Goal: Task Accomplishment & Management: Manage account settings

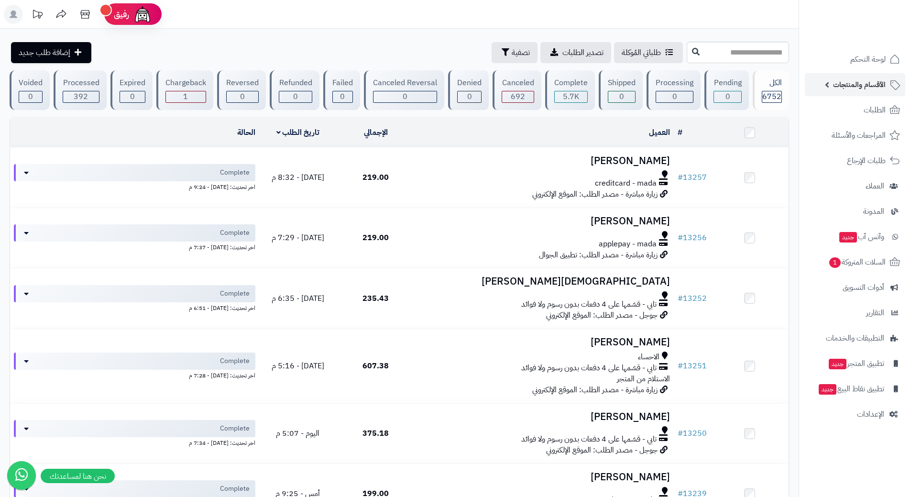
click at [858, 82] on span "الأقسام والمنتجات" at bounding box center [859, 84] width 53 height 13
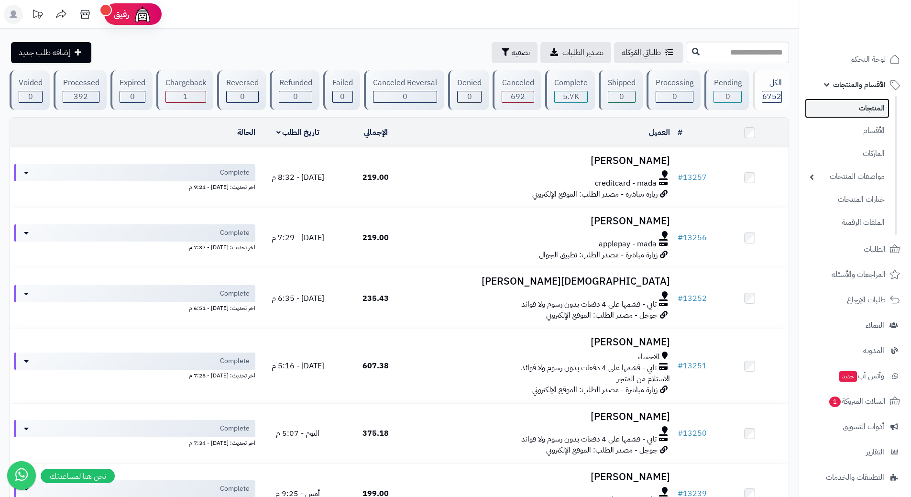
click at [857, 102] on link "المنتجات" at bounding box center [847, 109] width 85 height 20
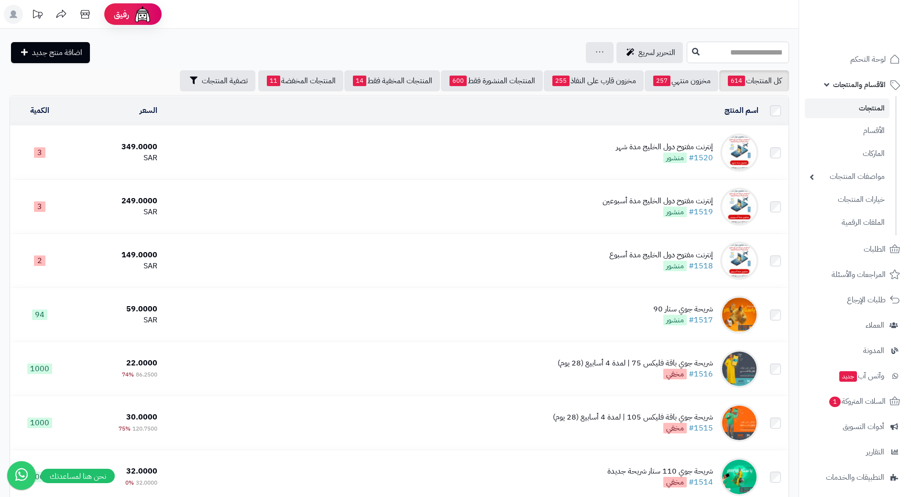
click at [748, 55] on input "text" at bounding box center [738, 53] width 102 height 22
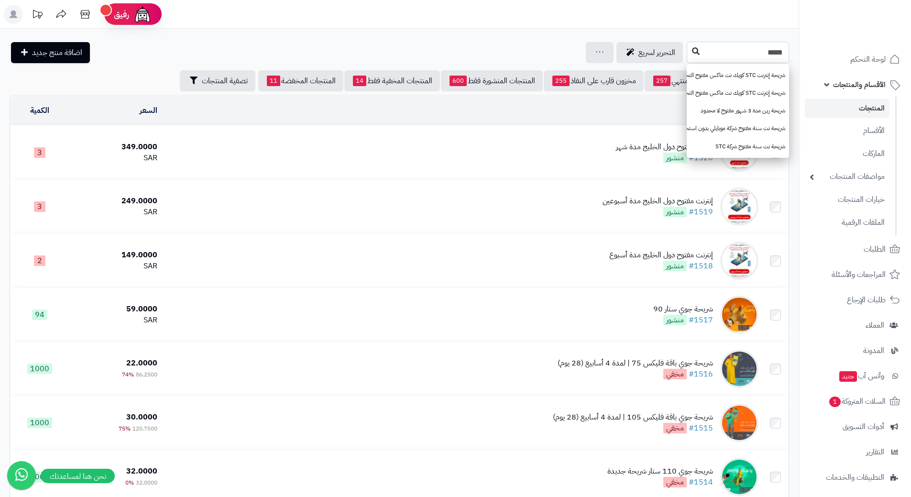
type input "*****"
click at [692, 52] on icon at bounding box center [696, 51] width 8 height 8
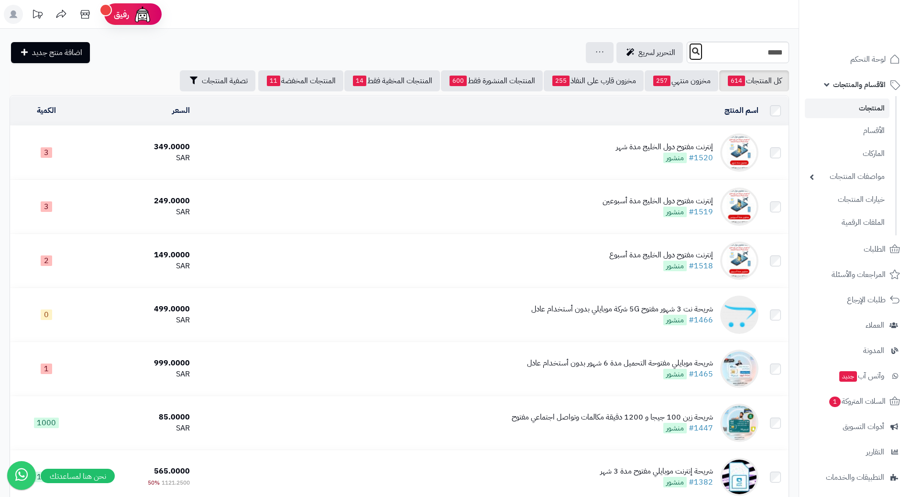
drag, startPoint x: 0, startPoint y: 0, endPoint x: 638, endPoint y: 52, distance: 639.6
click at [692, 52] on icon at bounding box center [696, 51] width 8 height 8
click at [687, 53] on input "*****" at bounding box center [738, 53] width 102 height 22
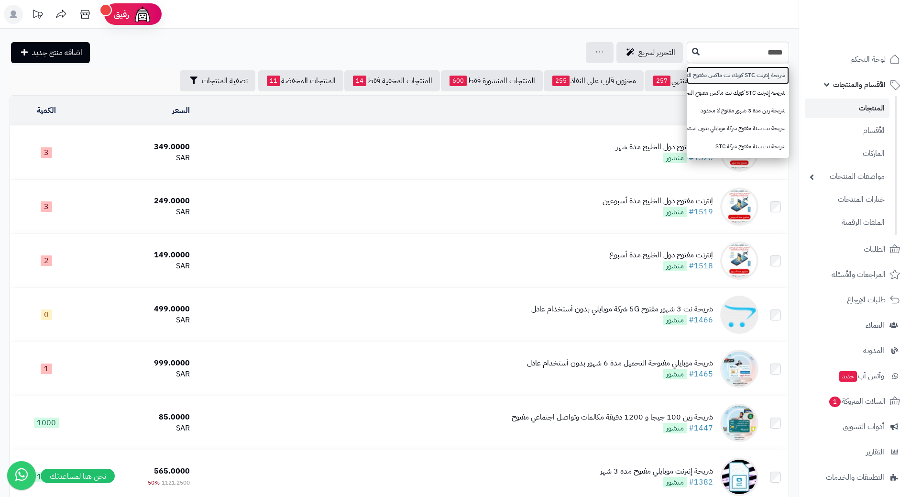
click at [687, 73] on link "شريحة إنترنت STC كويك نت ماكس مفتوح التحميل مدة 3 شهور" at bounding box center [738, 75] width 102 height 18
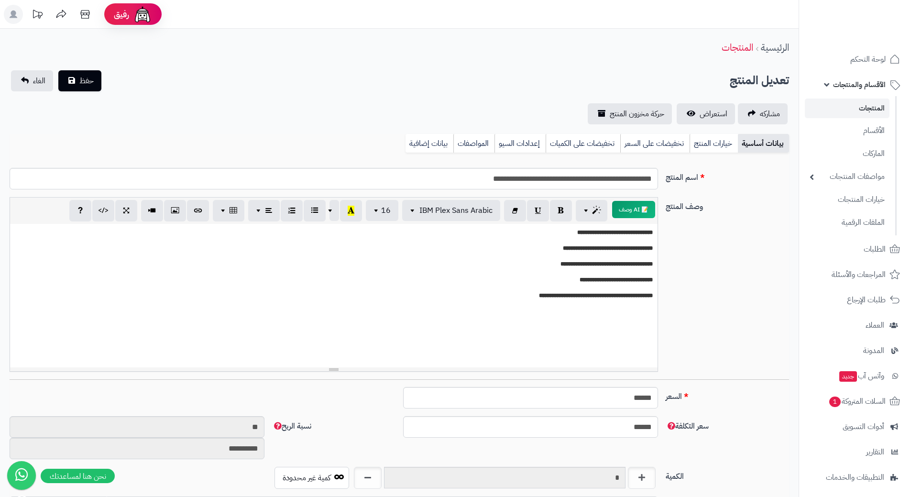
click at [833, 80] on link "الأقسام والمنتجات" at bounding box center [855, 84] width 100 height 23
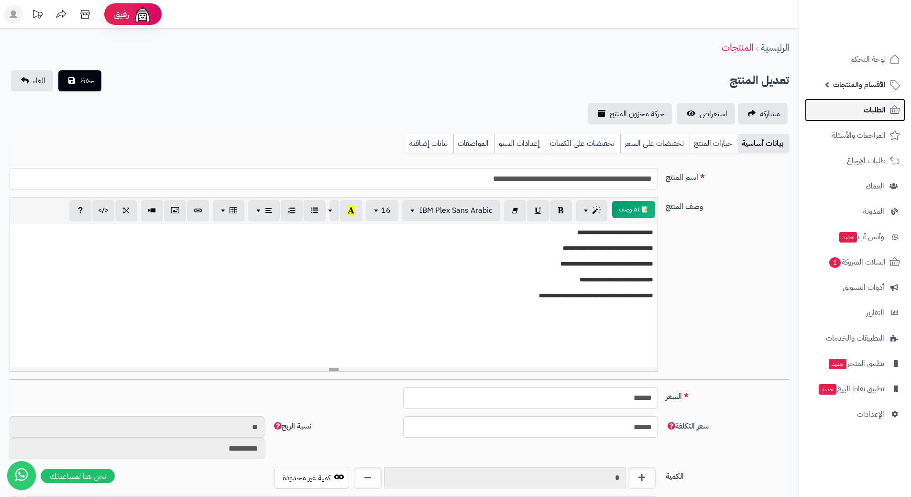
click at [835, 103] on link "الطلبات" at bounding box center [855, 110] width 100 height 23
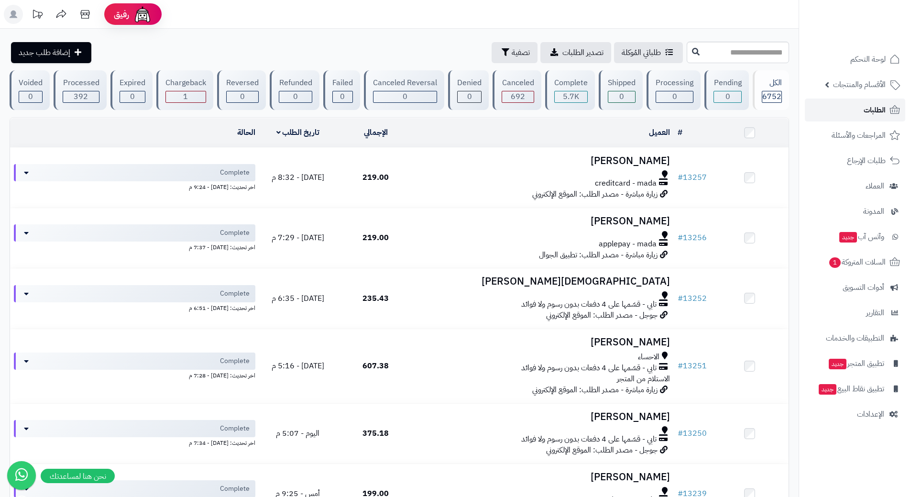
click at [851, 114] on link "الطلبات" at bounding box center [855, 110] width 100 height 23
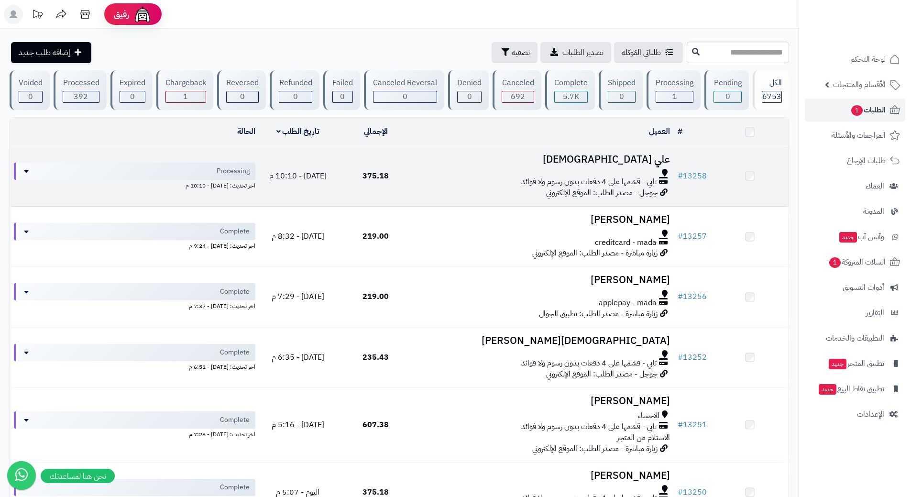
click at [430, 172] on div at bounding box center [544, 173] width 252 height 8
click at [430, 172] on div at bounding box center [544, 174] width 252 height 8
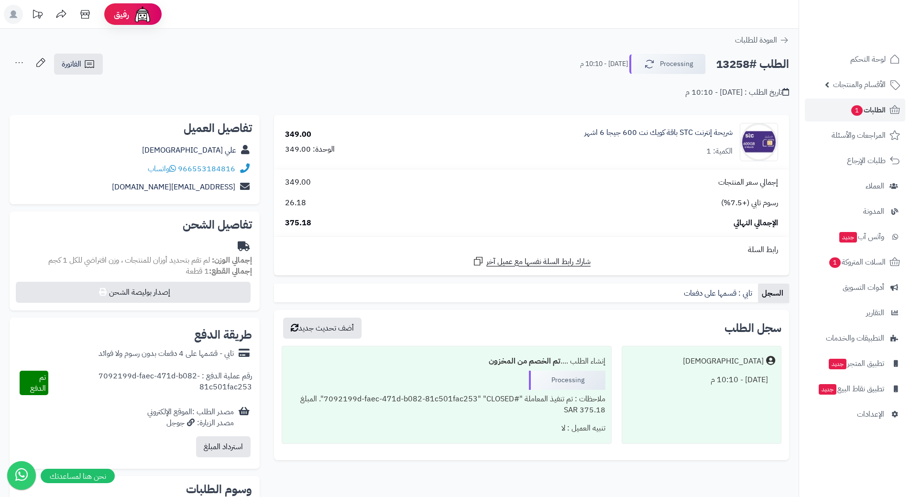
click at [747, 67] on h2 "الطلب #13258" at bounding box center [752, 65] width 73 height 20
click at [747, 66] on h2 "الطلب #13258" at bounding box center [752, 65] width 73 height 20
click at [748, 65] on h2 "الطلب #13258" at bounding box center [752, 65] width 73 height 20
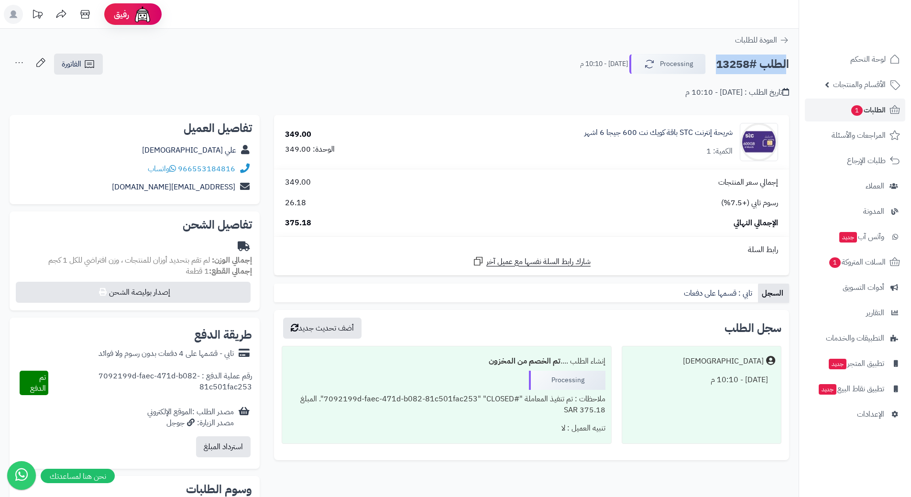
click at [748, 65] on h2 "الطلب #13258" at bounding box center [752, 65] width 73 height 20
copy div "الطلب #13258 Processing"
click at [173, 165] on icon at bounding box center [172, 169] width 7 height 8
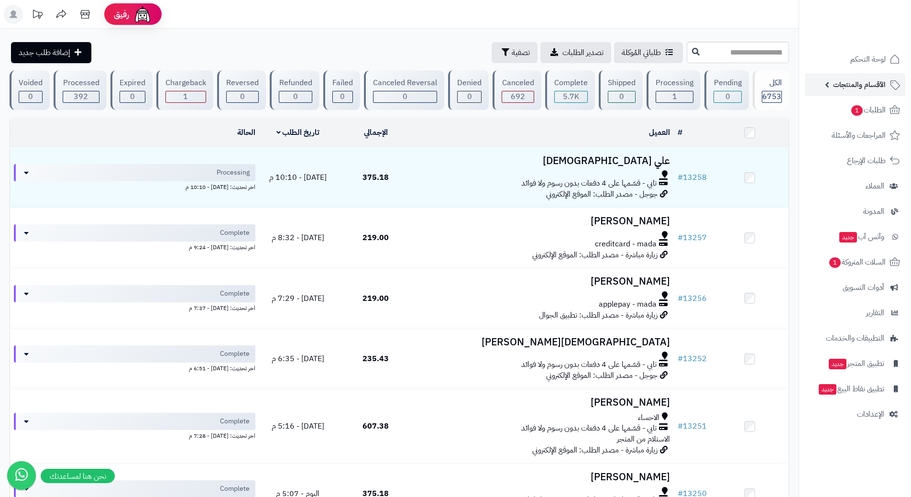
click at [847, 83] on span "الأقسام والمنتجات" at bounding box center [859, 84] width 53 height 13
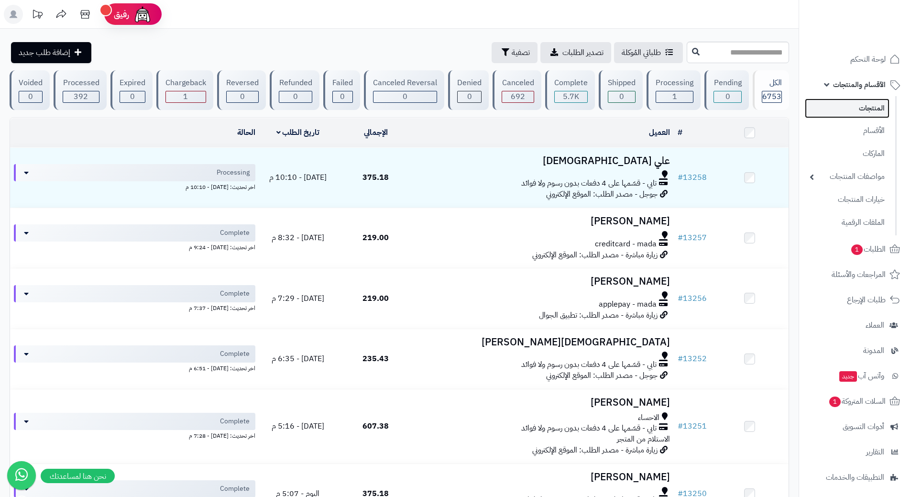
click at [853, 109] on link "المنتجات" at bounding box center [847, 109] width 85 height 20
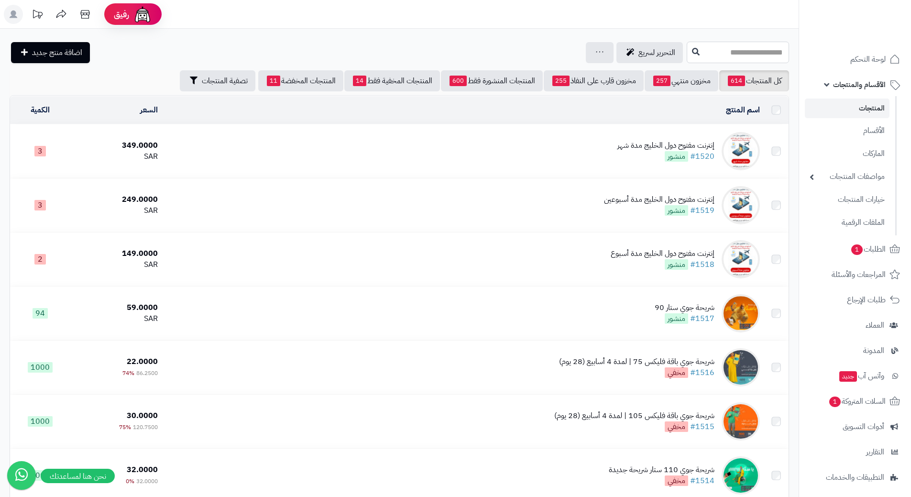
click at [711, 54] on input "text" at bounding box center [738, 53] width 102 height 22
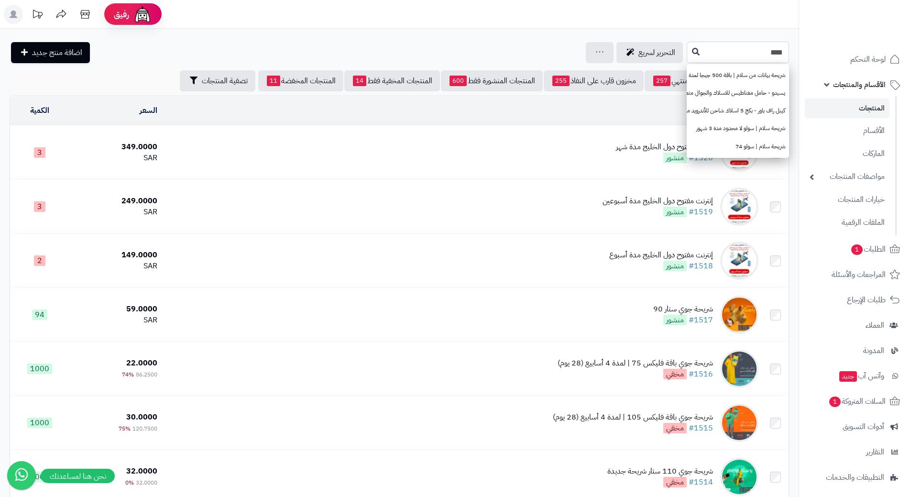
type input "****"
click at [692, 53] on icon at bounding box center [696, 51] width 8 height 8
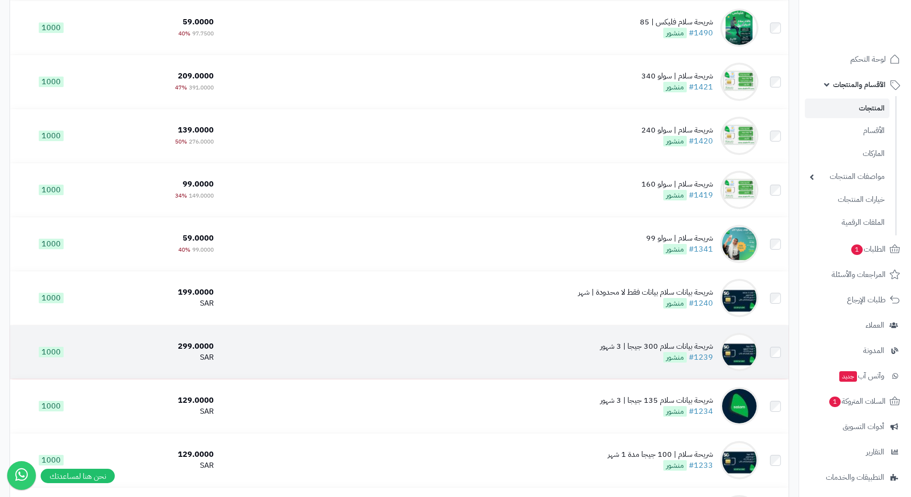
scroll to position [335, 0]
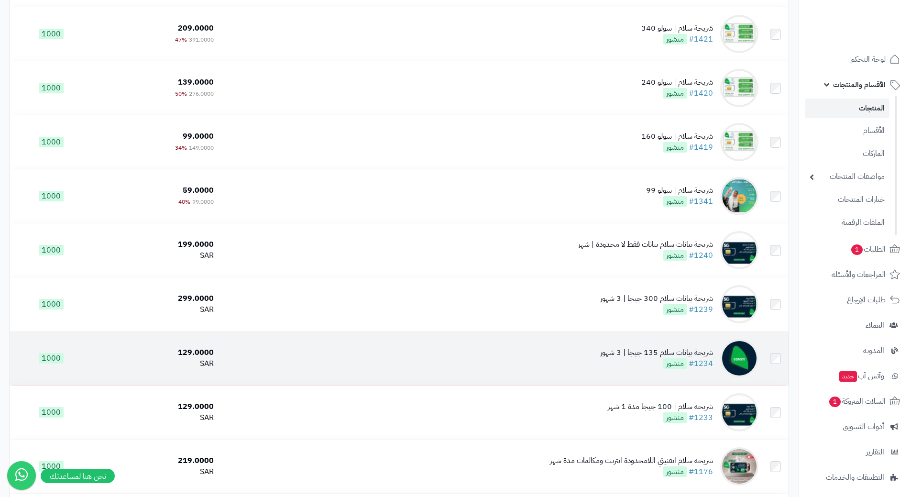
click at [381, 353] on td "شريحة بيانات سلام 135 جيجا | 3 شهور #1234 منشور" at bounding box center [490, 358] width 545 height 54
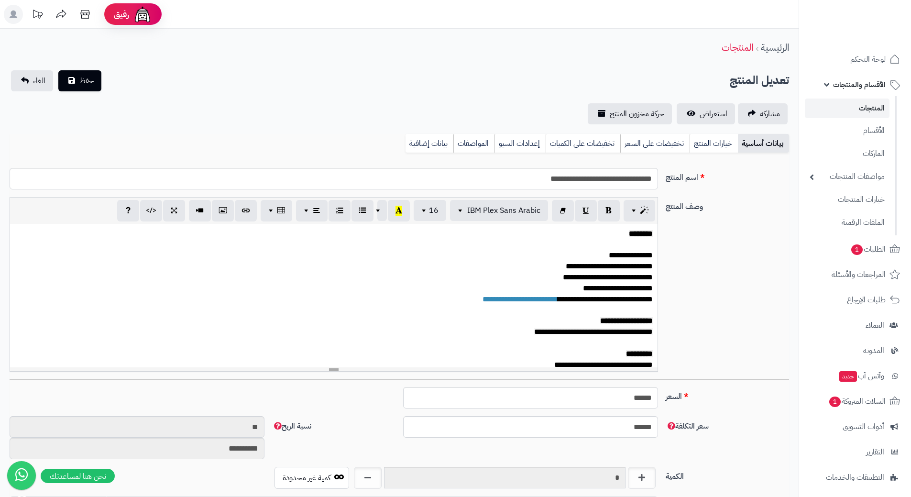
scroll to position [832, 0]
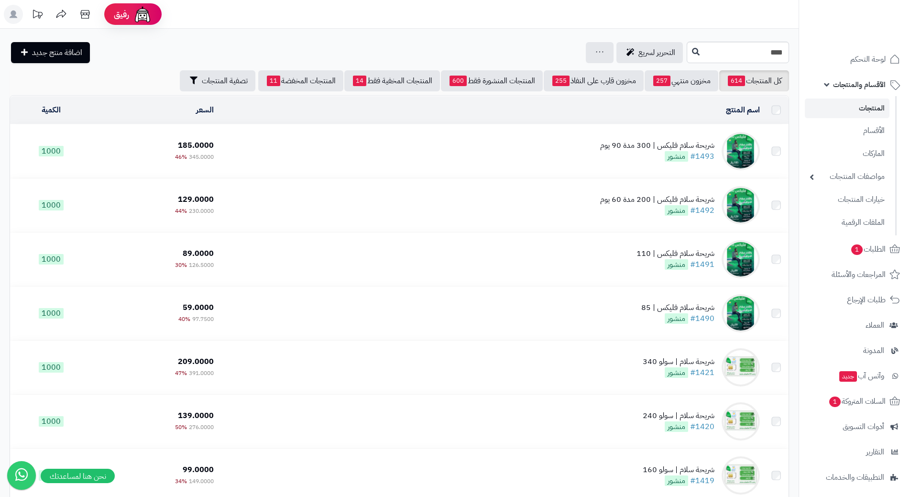
scroll to position [335, 0]
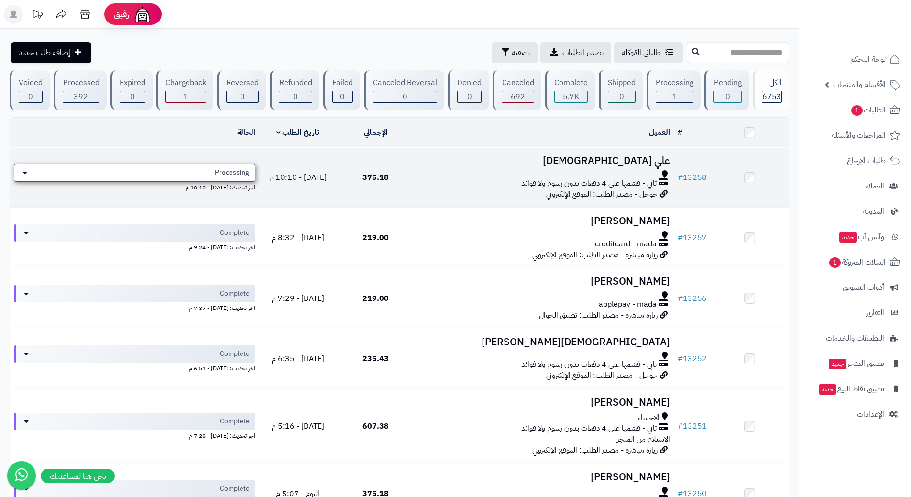
click at [196, 171] on div "Processing" at bounding box center [135, 173] width 242 height 18
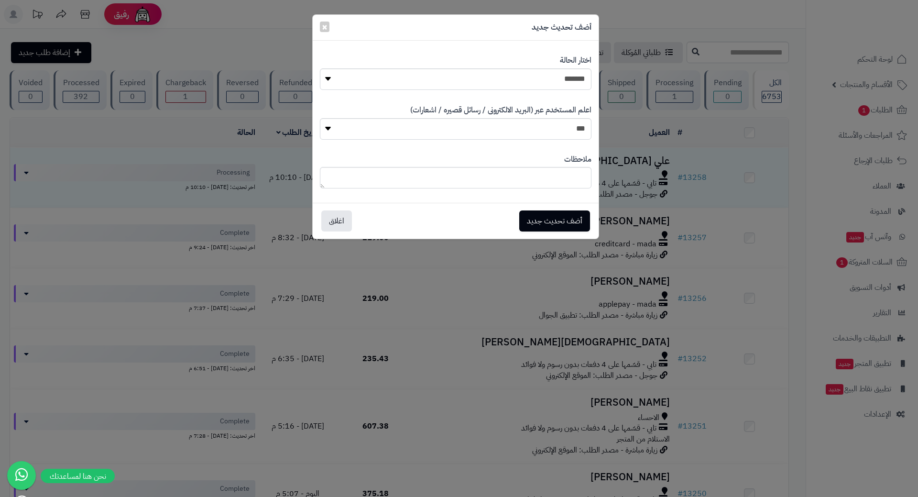
click at [320, 47] on div "**********" at bounding box center [456, 122] width 286 height 163
click at [536, 80] on select "**********" at bounding box center [456, 79] width 272 height 22
click at [320, 68] on select "**********" at bounding box center [456, 79] width 272 height 22
drag, startPoint x: 542, startPoint y: 77, endPoint x: 546, endPoint y: 83, distance: 6.6
click at [542, 77] on select "**********" at bounding box center [456, 79] width 272 height 22
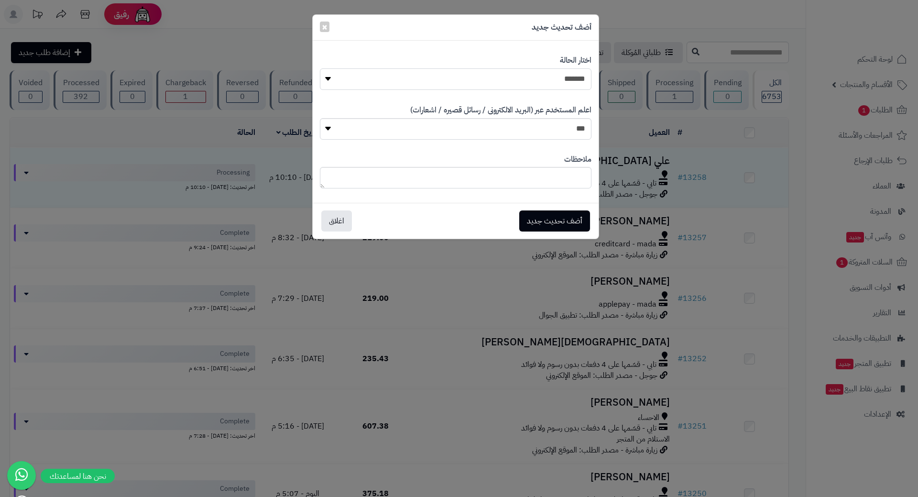
select select "*"
click at [320, 68] on select "**********" at bounding box center [456, 79] width 272 height 22
click at [567, 215] on button "أضف تحديث جديد" at bounding box center [554, 220] width 71 height 21
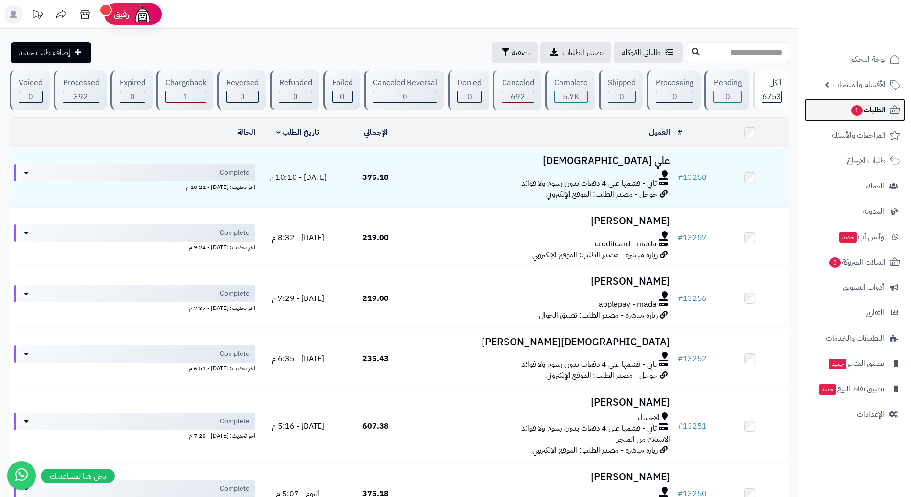
click at [828, 110] on link "الطلبات 1" at bounding box center [855, 110] width 100 height 23
click at [828, 111] on link "الطلبات 1" at bounding box center [855, 110] width 100 height 23
click at [828, 110] on link "الطلبات 1" at bounding box center [855, 110] width 100 height 23
click at [843, 114] on link "الطلبات 1" at bounding box center [855, 110] width 100 height 23
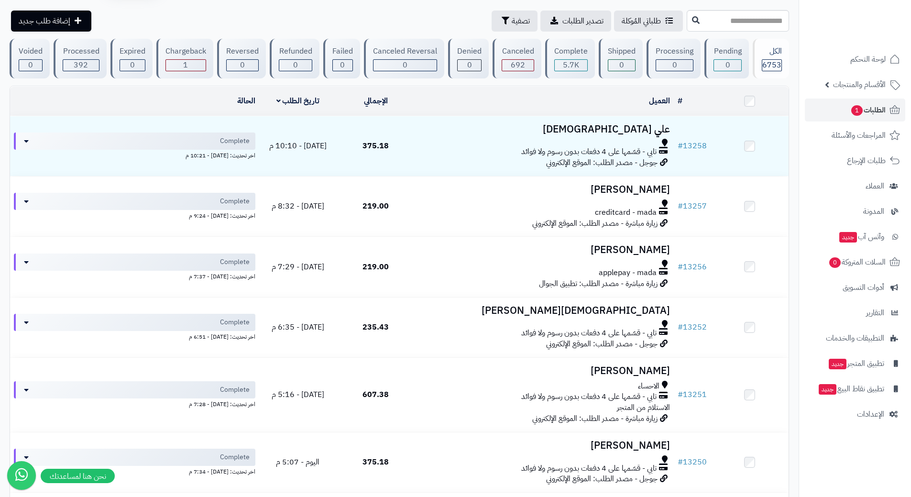
scroll to position [48, 0]
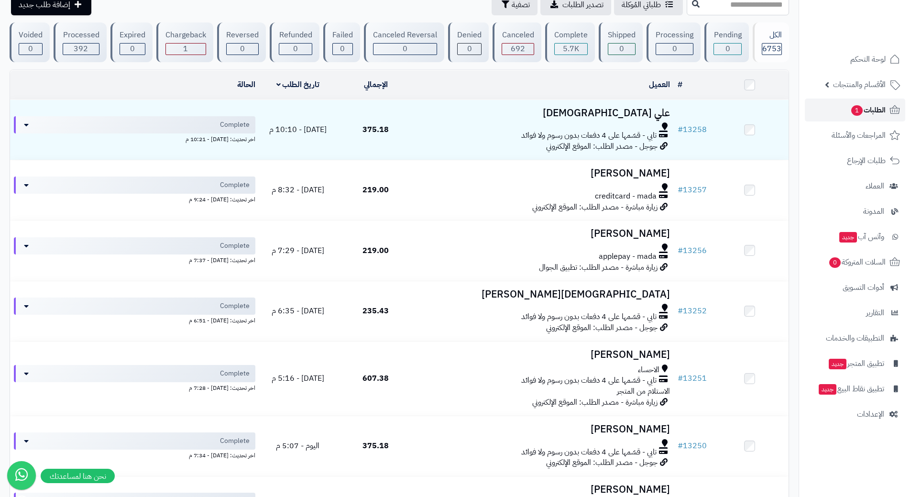
click at [891, 109] on icon at bounding box center [894, 109] width 11 height 11
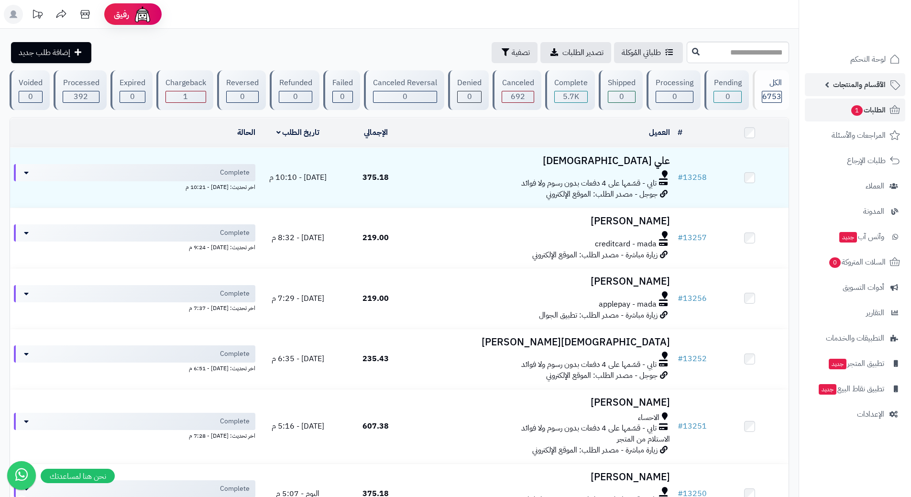
click at [851, 76] on link "الأقسام والمنتجات" at bounding box center [855, 84] width 100 height 23
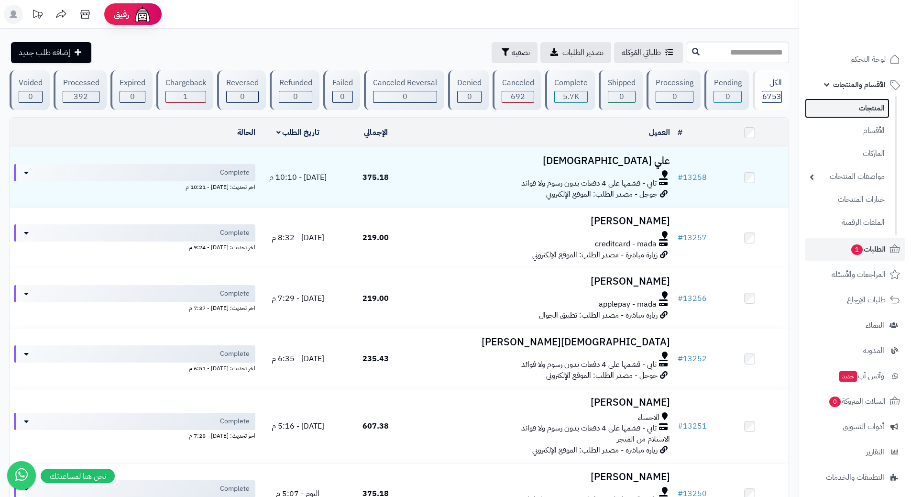
click at [871, 112] on link "المنتجات" at bounding box center [847, 109] width 85 height 20
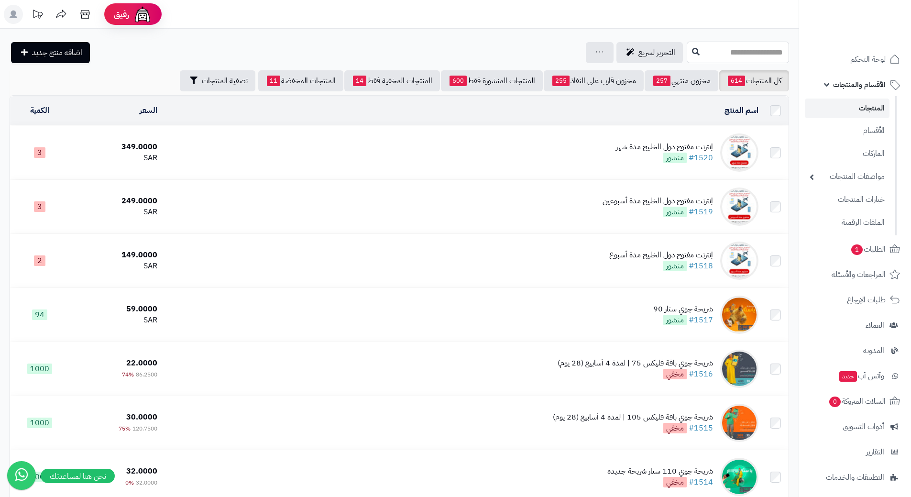
click at [714, 55] on input "text" at bounding box center [738, 53] width 102 height 22
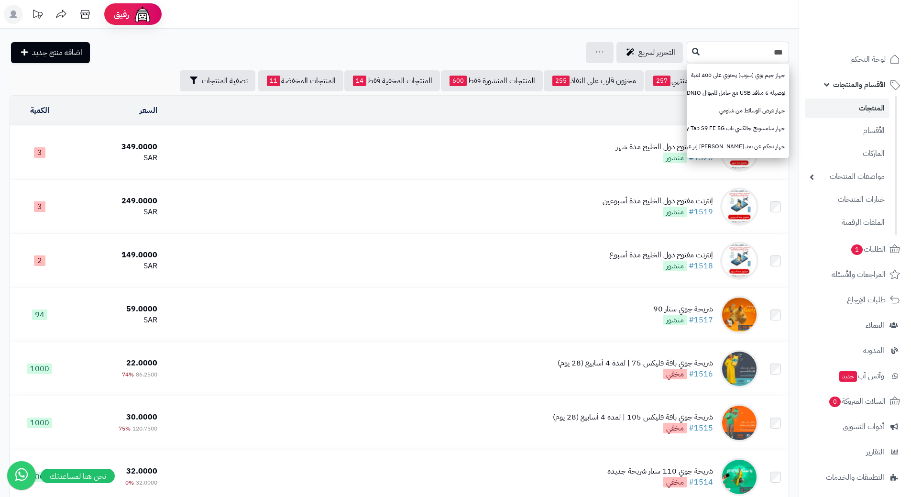
type input "***"
click at [692, 55] on icon at bounding box center [696, 51] width 8 height 8
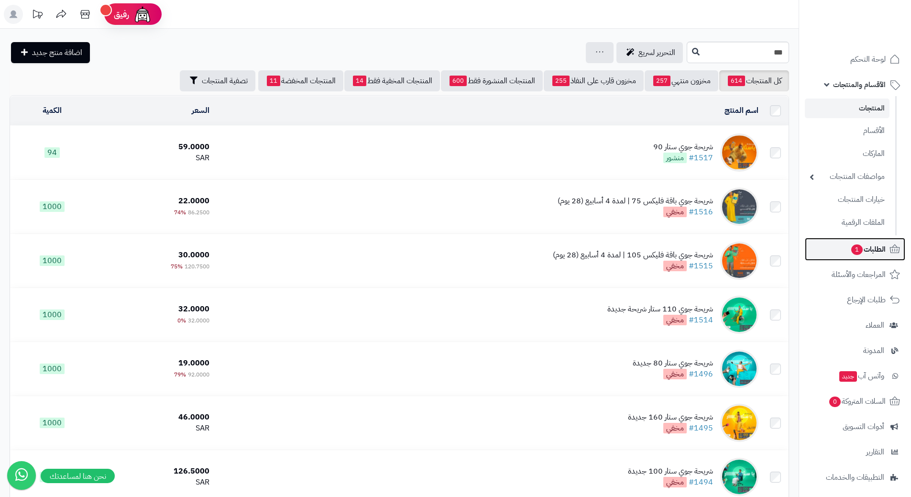
click at [847, 248] on link "الطلبات 1" at bounding box center [855, 249] width 100 height 23
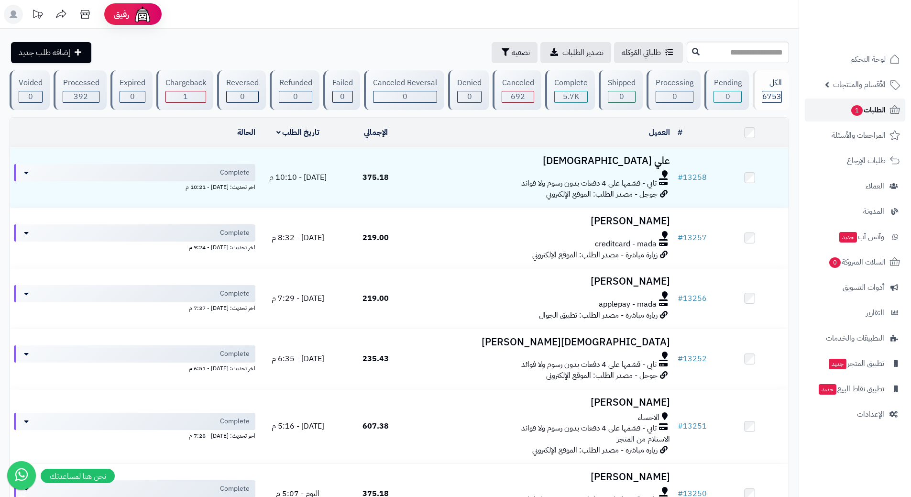
click at [863, 111] on span "الطلبات 1" at bounding box center [867, 109] width 35 height 13
click at [853, 108] on span "1" at bounding box center [856, 110] width 11 height 11
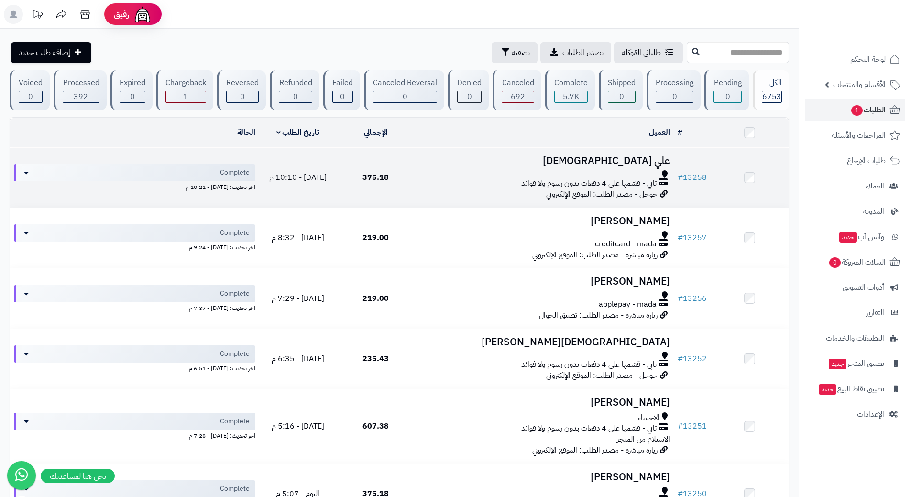
click at [537, 179] on span "تابي - قسّمها على 4 دفعات بدون رسوم ولا فوائد" at bounding box center [588, 183] width 135 height 11
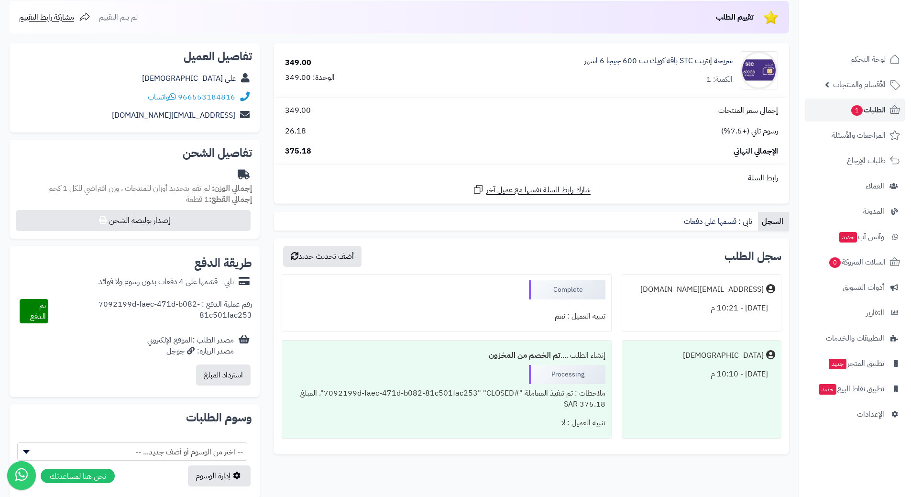
scroll to position [169, 0]
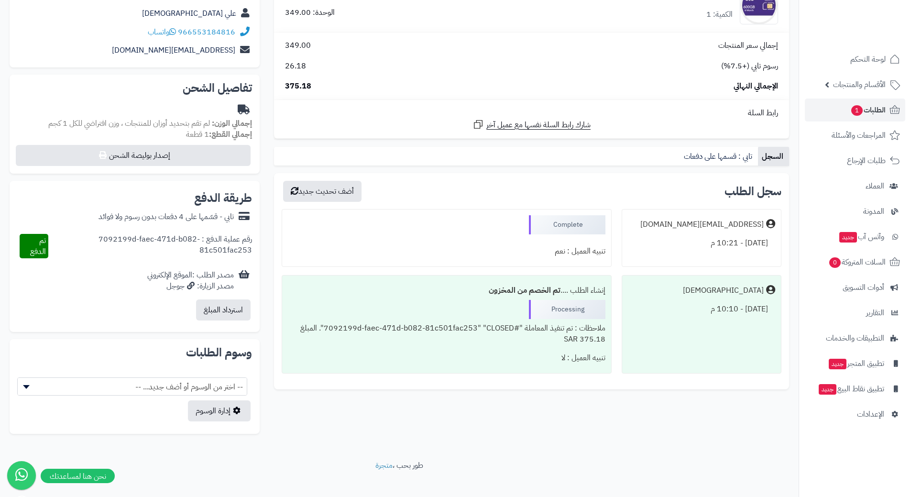
click at [700, 338] on div "[DEMOGRAPHIC_DATA] [DATE] - 10:10 م" at bounding box center [702, 324] width 160 height 98
drag, startPoint x: 717, startPoint y: 308, endPoint x: 675, endPoint y: 307, distance: 42.6
click at [717, 308] on div "[DATE] - 10:10 م" at bounding box center [701, 309] width 147 height 19
click at [524, 308] on div "إنشاء الطلب .... تم الخصم من المخزون Processing ملاحظات : تم تنفيذ المعاملة "#7…" at bounding box center [447, 324] width 330 height 98
click at [461, 298] on div "إنشاء الطلب .... تم الخصم من المخزون" at bounding box center [446, 290] width 317 height 19
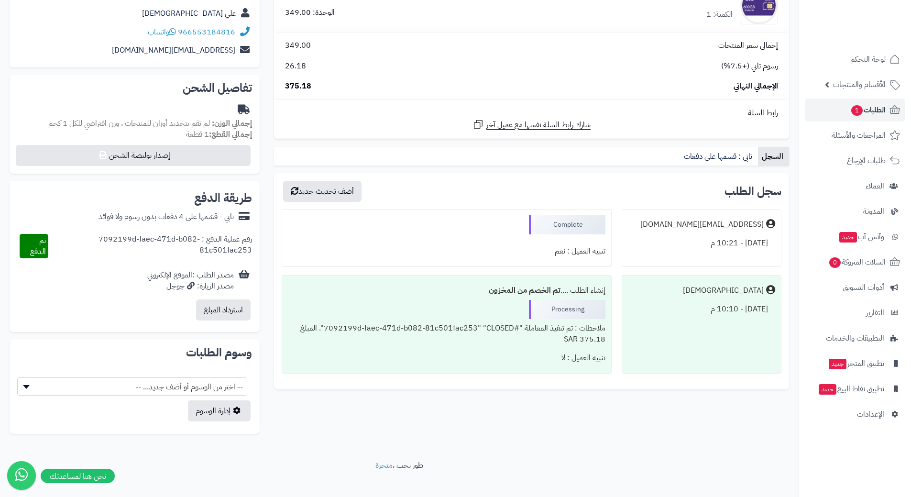
click at [531, 290] on b "تم الخصم من المخزون" at bounding box center [525, 290] width 72 height 11
